Goal: Task Accomplishment & Management: Manage account settings

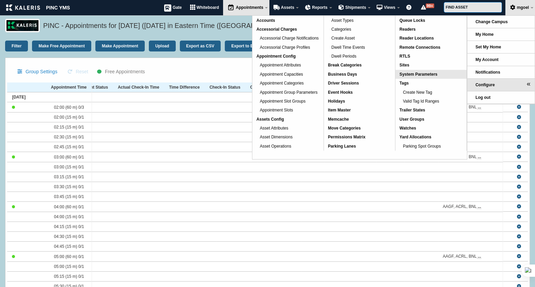
click at [416, 74] on span "System Parameters" at bounding box center [418, 74] width 38 height 5
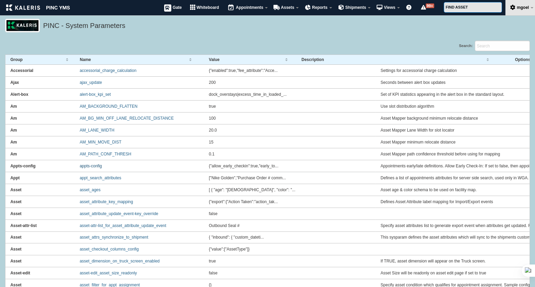
click at [96, 167] on link "appts-config" at bounding box center [91, 165] width 22 height 5
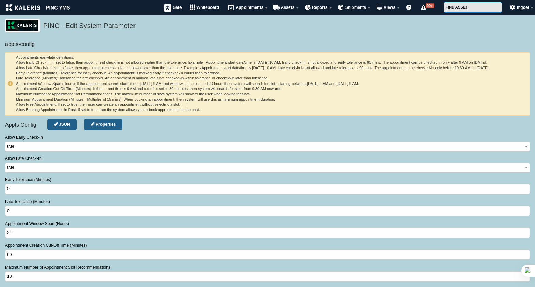
select select "number"
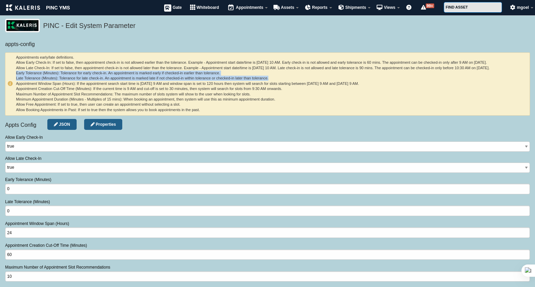
drag, startPoint x: 16, startPoint y: 74, endPoint x: 272, endPoint y: 79, distance: 256.2
click at [272, 79] on h6 "Appointments early/late definitions. Allow Early Check-In: If set to false, the…" at bounding box center [267, 84] width 520 height 58
copy h6 "Early Tolerance (Minutes): Tolerance for early check-in. An appointment is mark…"
